Goal: Task Accomplishment & Management: Complete application form

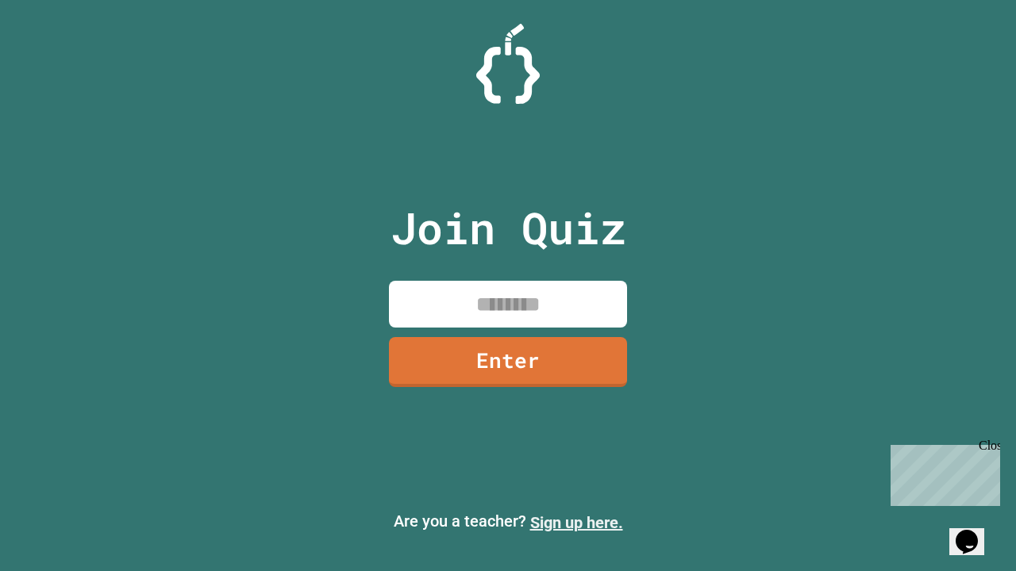
click at [576, 523] on link "Sign up here." at bounding box center [576, 522] width 93 height 19
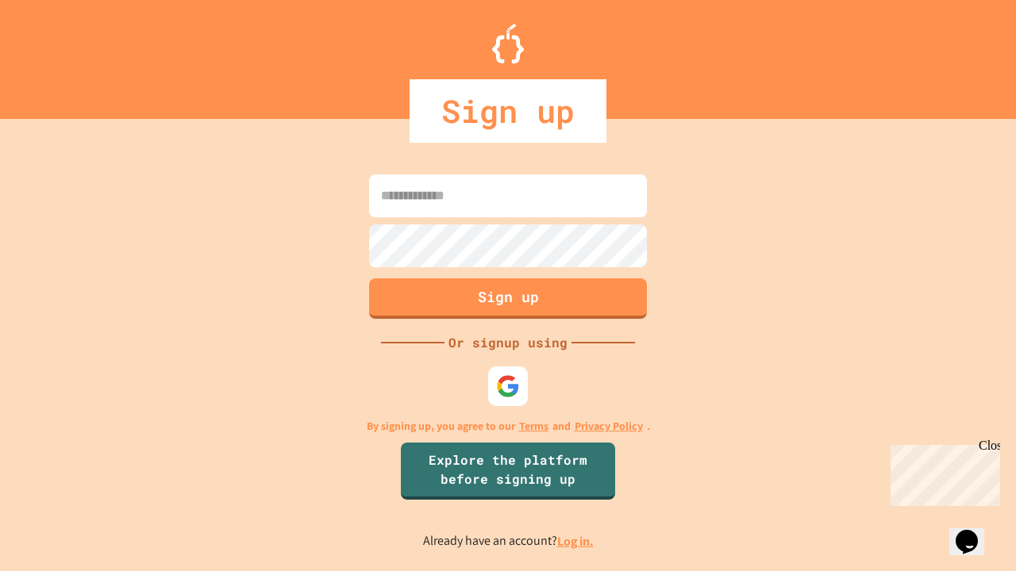
click at [576, 541] on link "Log in." at bounding box center [575, 541] width 37 height 17
